Goal: Information Seeking & Learning: Check status

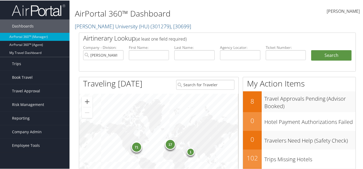
click at [107, 48] on label "Company - Division:" at bounding box center [103, 46] width 40 height 5
click at [118, 56] on input "Howard University (HU)" at bounding box center [103, 55] width 40 height 10
click at [131, 57] on input "text" at bounding box center [149, 55] width 40 height 10
type input "h"
type input "hicks"
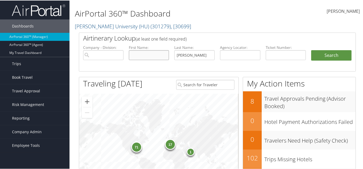
click at [147, 56] on input "text" at bounding box center [149, 55] width 40 height 10
click at [145, 59] on li "First Name:" at bounding box center [149, 56] width 46 height 25
click at [150, 51] on li "First Name:" at bounding box center [149, 56] width 46 height 25
click at [151, 55] on input "text" at bounding box center [149, 55] width 40 height 10
paste input "Schiavetta"
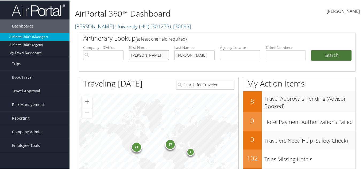
type input "Schiavetta"
click at [325, 58] on button "Search" at bounding box center [331, 55] width 40 height 11
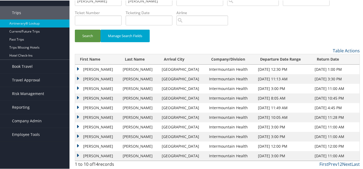
scroll to position [28, 0]
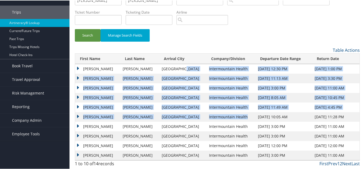
drag, startPoint x: 195, startPoint y: 67, endPoint x: 239, endPoint y: 114, distance: 63.9
click at [239, 114] on tbody "[PERSON_NAME] [PERSON_NAME] [GEOGRAPHIC_DATA] Intermountain Health [DATE] 12:30…" at bounding box center [217, 112] width 284 height 96
click at [239, 115] on td "Intermountain Health" at bounding box center [230, 117] width 49 height 10
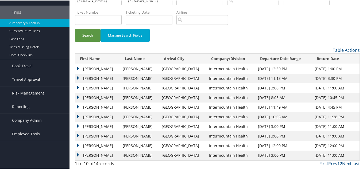
drag, startPoint x: 286, startPoint y: 127, endPoint x: 240, endPoint y: 126, distance: 45.4
click at [240, 126] on tr "[PERSON_NAME] [PERSON_NAME] Denver Intermountain Health [DATE] 3:00 PM [DATE] 1…" at bounding box center [217, 126] width 284 height 10
click at [76, 124] on td "SCHIAVETTA LANEE" at bounding box center [97, 126] width 45 height 10
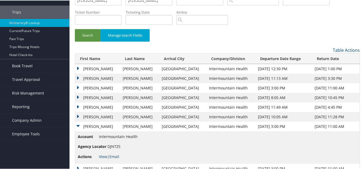
click at [97, 157] on span "Actions" at bounding box center [88, 156] width 20 height 6
click at [102, 156] on link "View" at bounding box center [103, 156] width 8 height 5
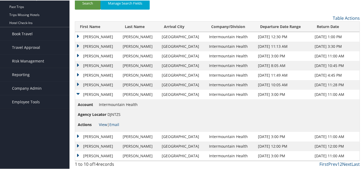
scroll to position [60, 0]
click at [77, 64] on td "SCHIAVETTA LANEE" at bounding box center [97, 65] width 45 height 10
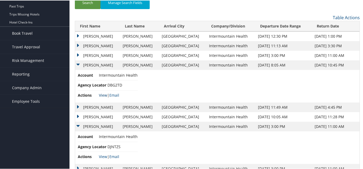
click at [104, 94] on link "View" at bounding box center [103, 94] width 8 height 5
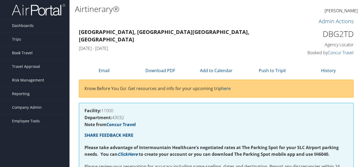
click at [332, 34] on h1 "DBG2TD" at bounding box center [322, 33] width 63 height 11
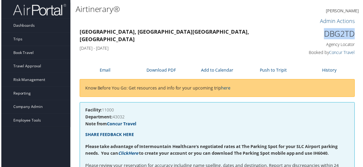
click at [332, 34] on h1 "DBG2TD" at bounding box center [323, 33] width 63 height 11
copy h1 "DBG2TD"
click at [100, 52] on div "[GEOGRAPHIC_DATA], [GEOGRAPHIC_DATA] [GEOGRAPHIC_DATA], [GEOGRAPHIC_DATA] [DATE…" at bounding box center [217, 42] width 285 height 30
click at [332, 34] on h1 "DBG2TD" at bounding box center [323, 33] width 63 height 11
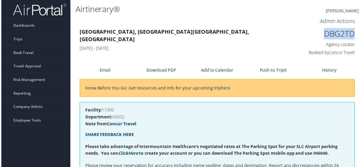
click at [332, 34] on h1 "DBG2TD" at bounding box center [323, 33] width 63 height 11
copy h1 "DBG2TD"
